Goal: Task Accomplishment & Management: Manage account settings

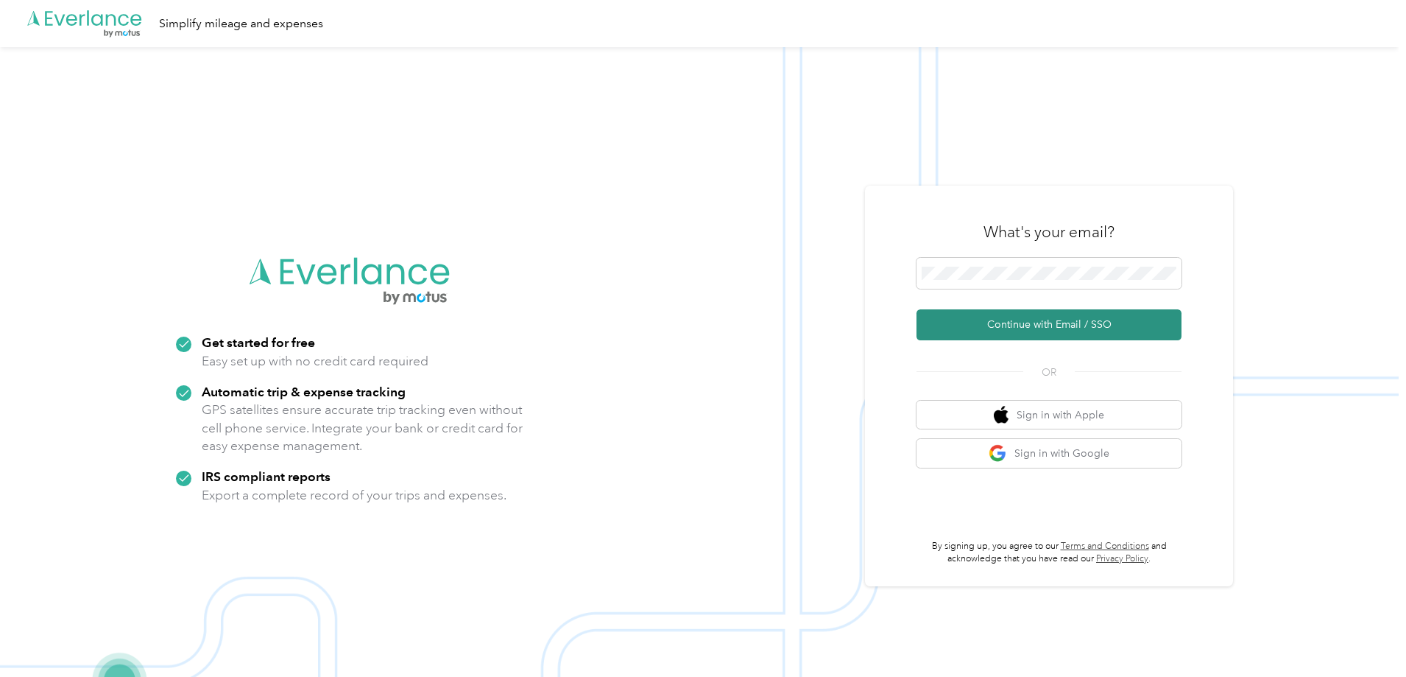
click at [1071, 328] on button "Continue with Email / SSO" at bounding box center [1049, 324] width 265 height 31
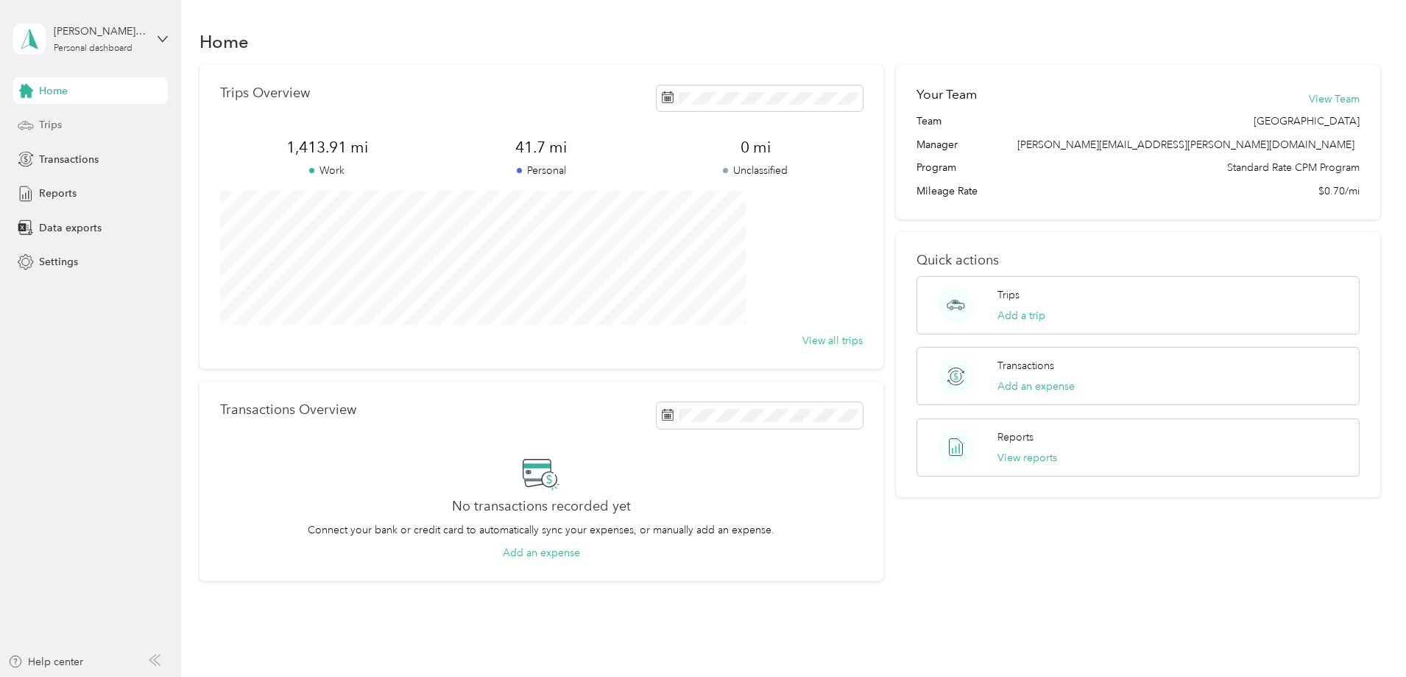
click at [35, 127] on div "Trips" at bounding box center [90, 125] width 155 height 27
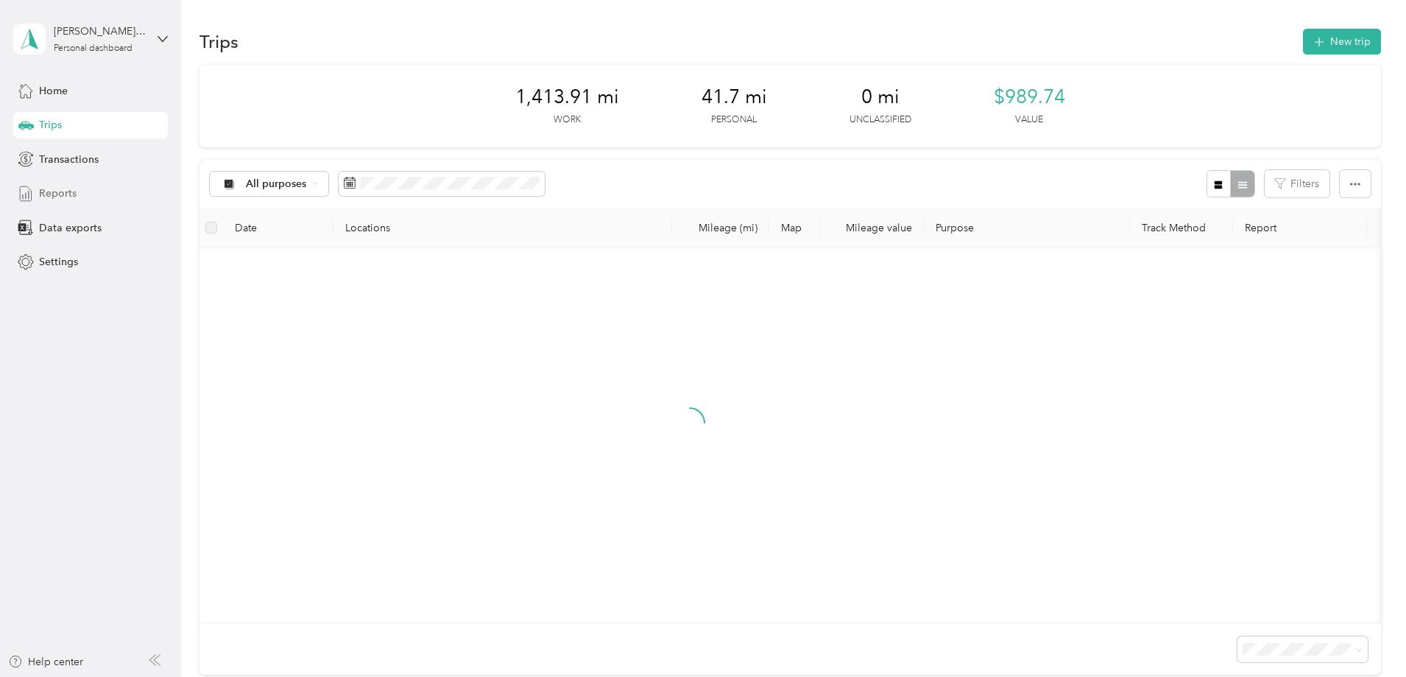
click at [66, 199] on span "Reports" at bounding box center [58, 193] width 38 height 15
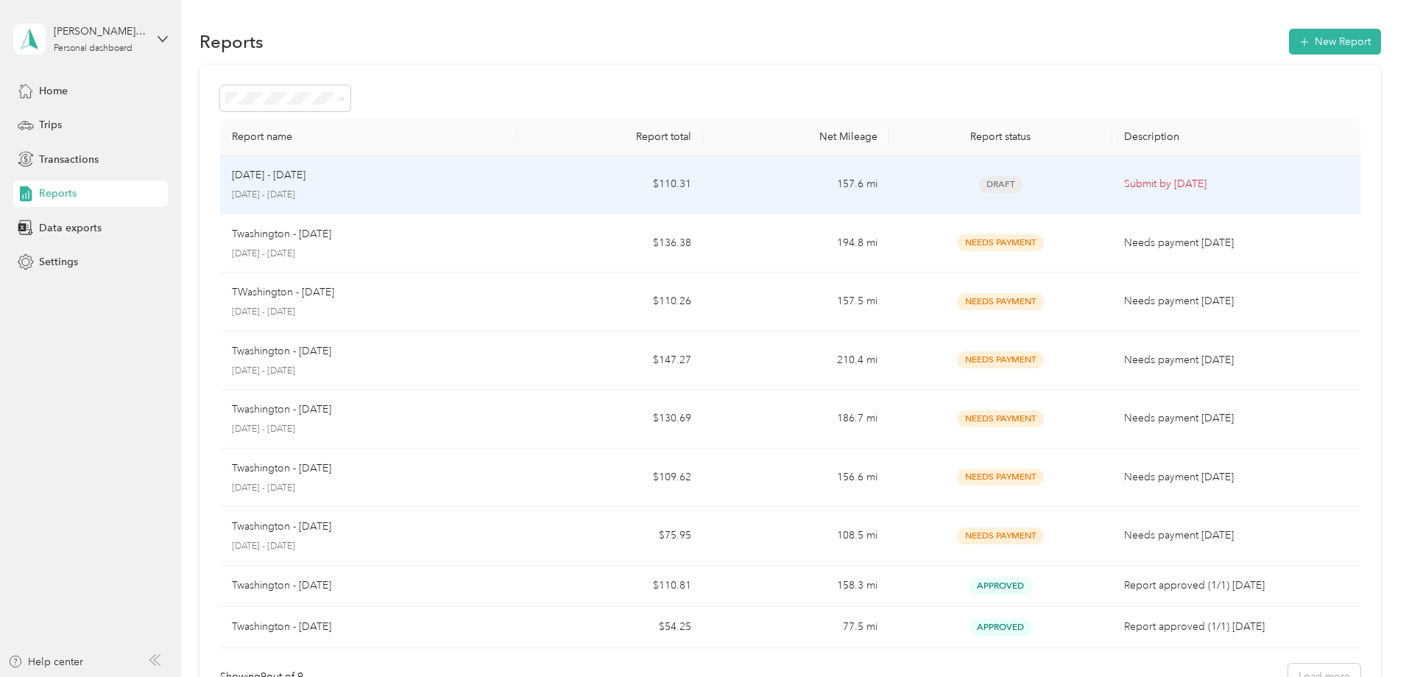
click at [417, 185] on div "Sep 1 - 30, 2025 September 1 - 30, 2025" at bounding box center [369, 184] width 274 height 35
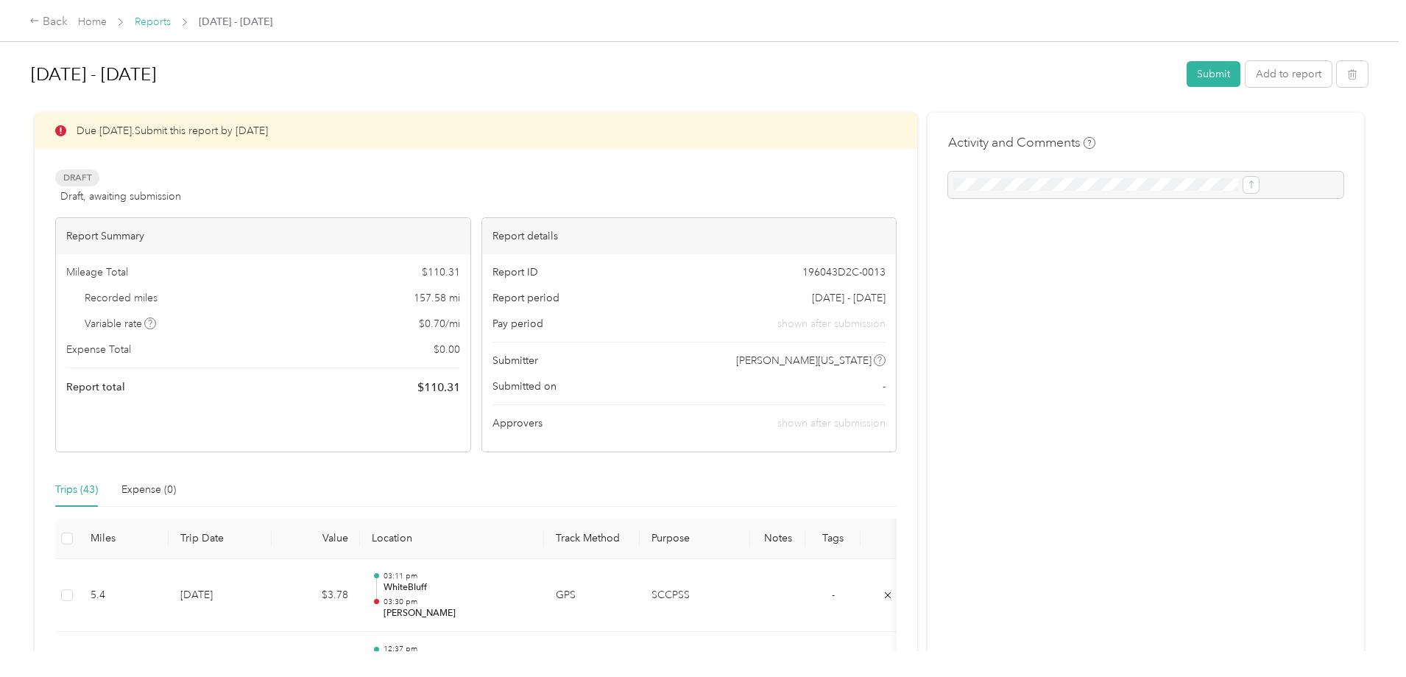
click at [171, 15] on link "Reports" at bounding box center [153, 21] width 36 height 13
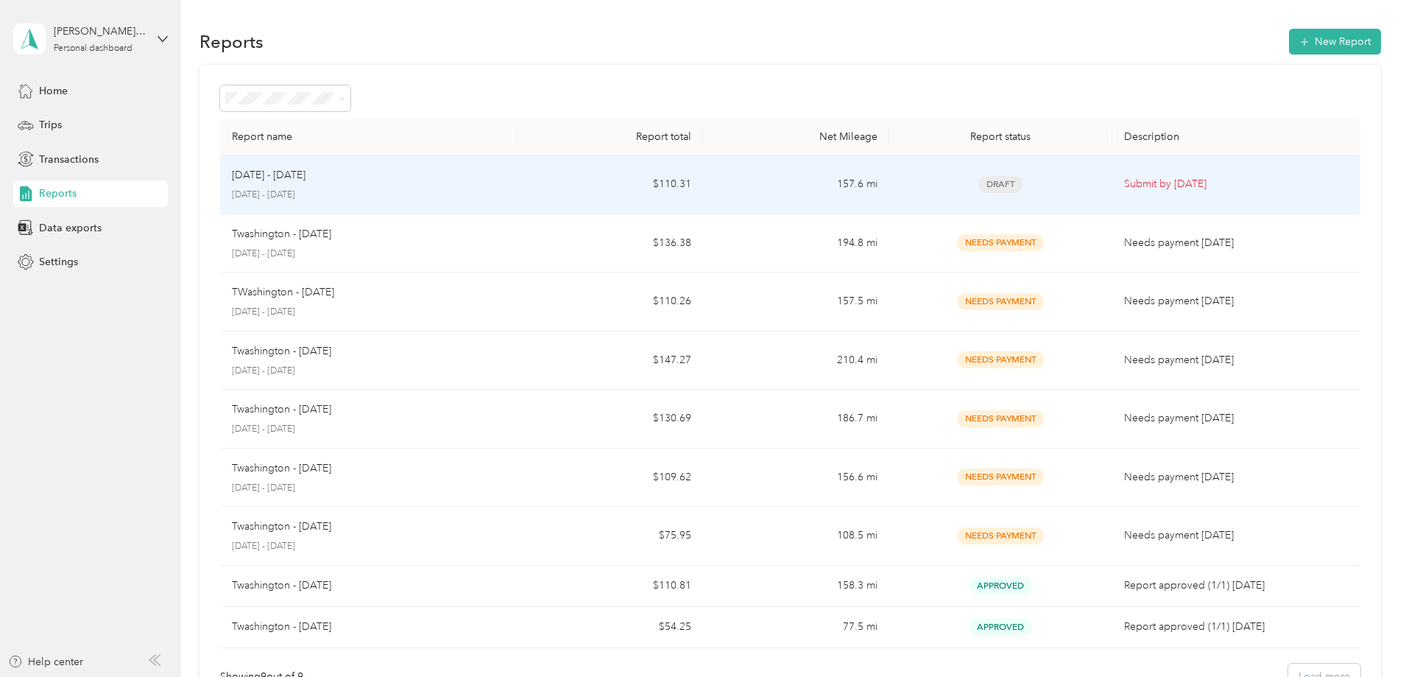
click at [383, 163] on td "Sep 1 - 30, 2025 September 1 - 30, 2025" at bounding box center [368, 184] width 297 height 59
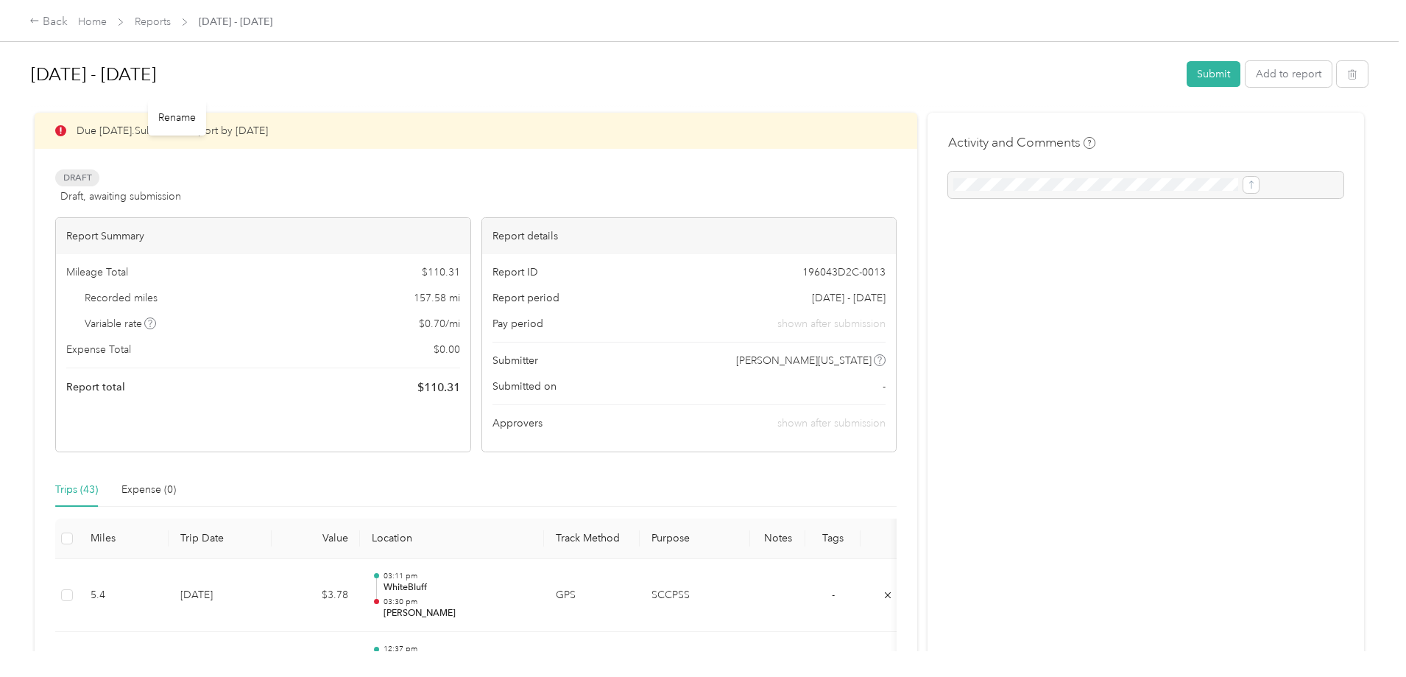
click at [276, 77] on h1 "Sep 1 - 30, 2025" at bounding box center [604, 74] width 1146 height 35
click at [171, 21] on link "Reports" at bounding box center [153, 21] width 36 height 13
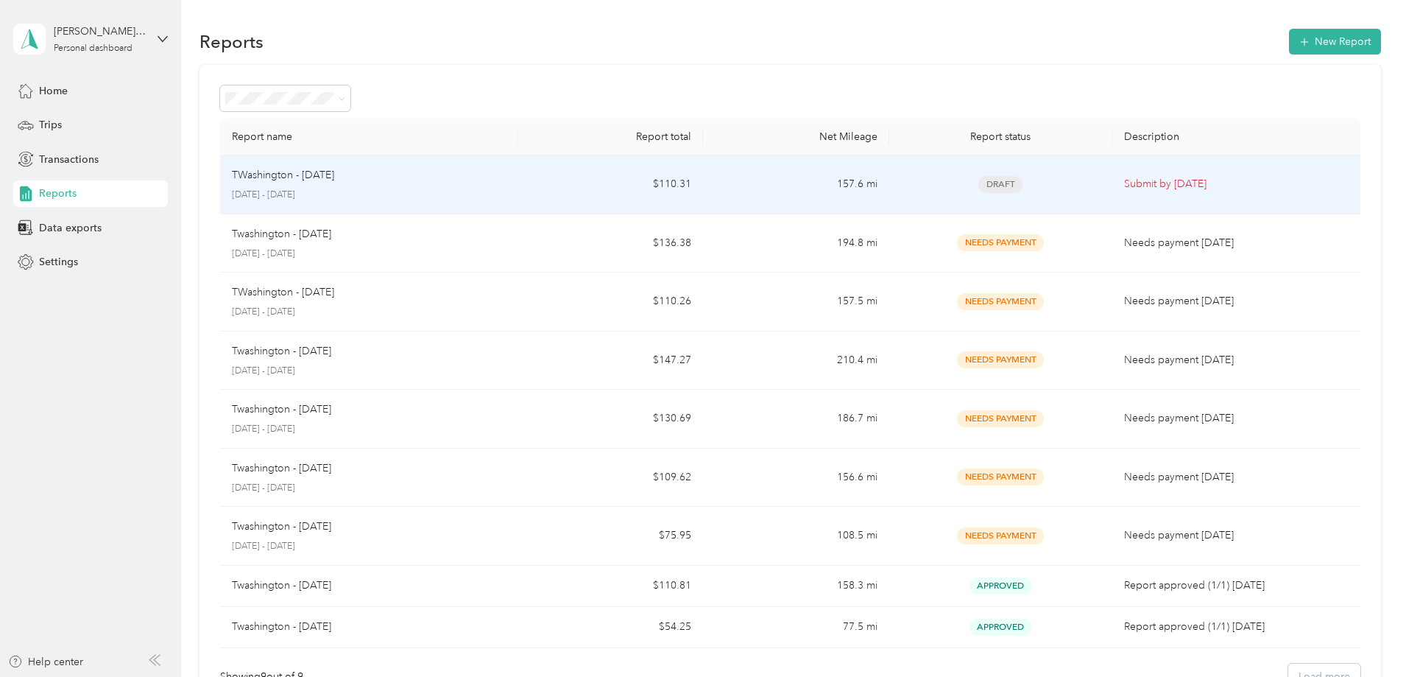
click at [418, 191] on p "September 1 - 30, 2025" at bounding box center [369, 195] width 274 height 13
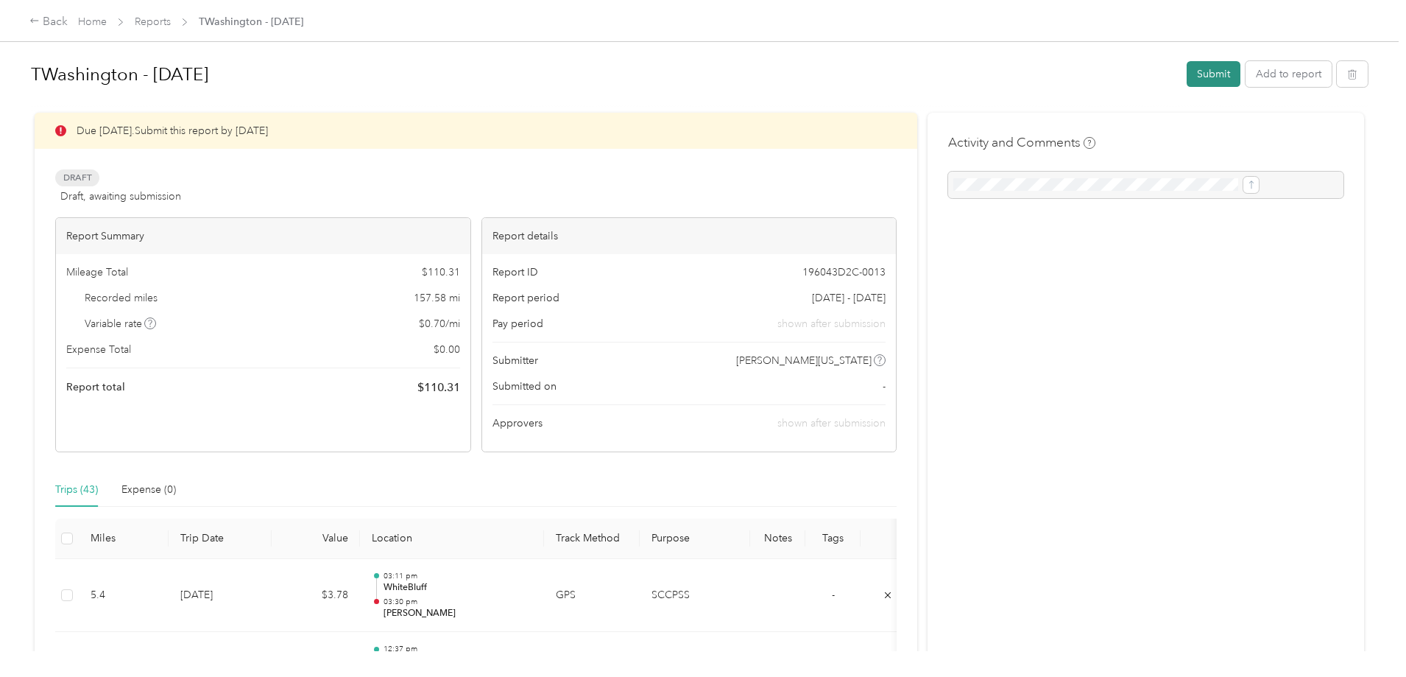
click at [1187, 75] on button "Submit" at bounding box center [1214, 74] width 54 height 26
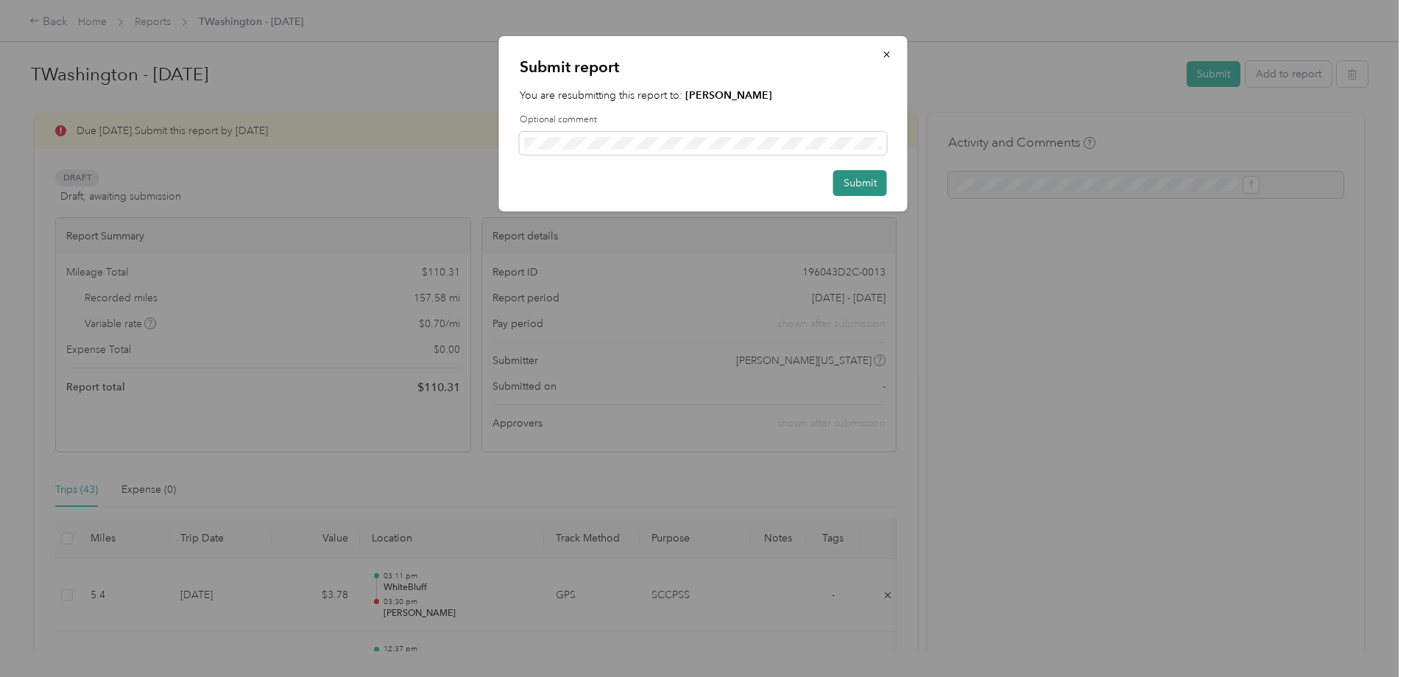
click at [863, 185] on button "Submit" at bounding box center [861, 183] width 54 height 26
